Goal: Find specific page/section: Find specific page/section

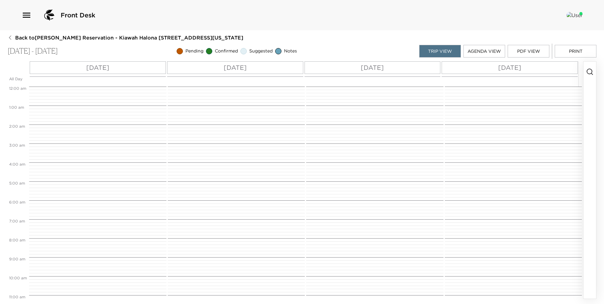
scroll to position [239, 0]
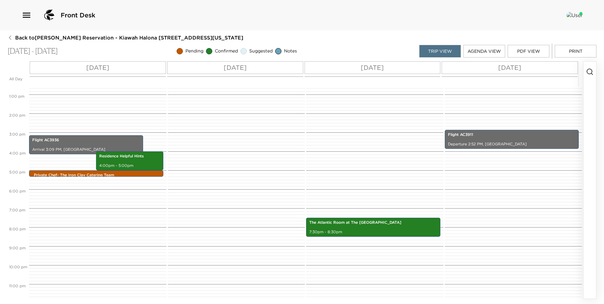
click at [9, 37] on icon "button" at bounding box center [10, 37] width 5 height 5
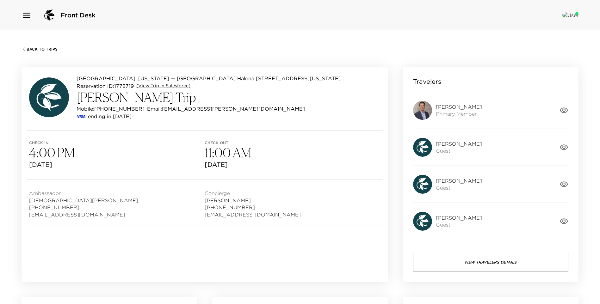
click at [40, 48] on span "Back To Trips" at bounding box center [42, 49] width 31 height 4
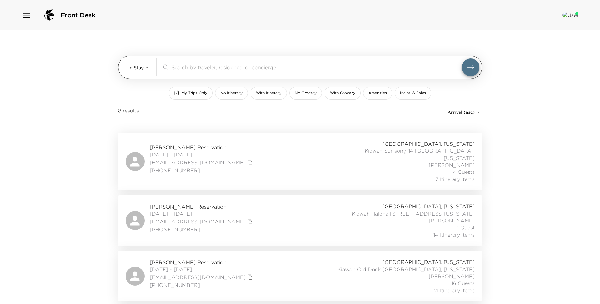
click at [141, 65] on body "Front Desk In Stay In-Stay ​ My Trips Only No Itinerary With Itinerary No Groce…" at bounding box center [300, 152] width 600 height 304
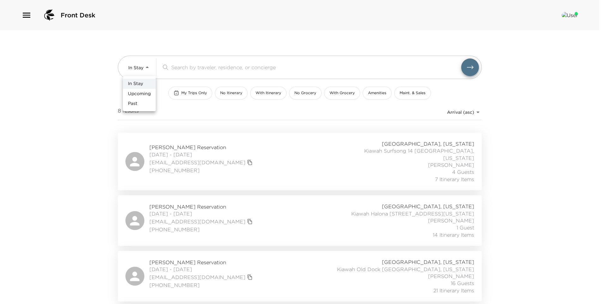
click at [144, 92] on span "Upcoming" at bounding box center [139, 94] width 23 height 6
type input "Upcoming"
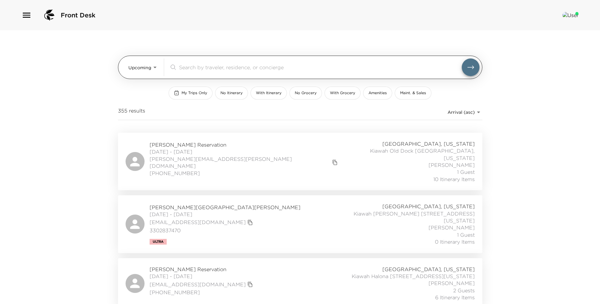
click at [208, 63] on div "​" at bounding box center [324, 67] width 310 height 18
click at [209, 70] on input "search" at bounding box center [320, 67] width 283 height 7
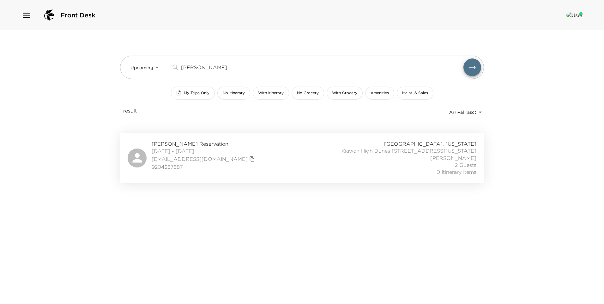
type input "[PERSON_NAME]"
click at [239, 137] on div "[PERSON_NAME] Reservation [DATE] - [DATE] [EMAIL_ADDRESS][DOMAIN_NAME] 92042878…" at bounding box center [302, 157] width 349 height 35
